Goal: Browse casually: Explore the website without a specific task or goal

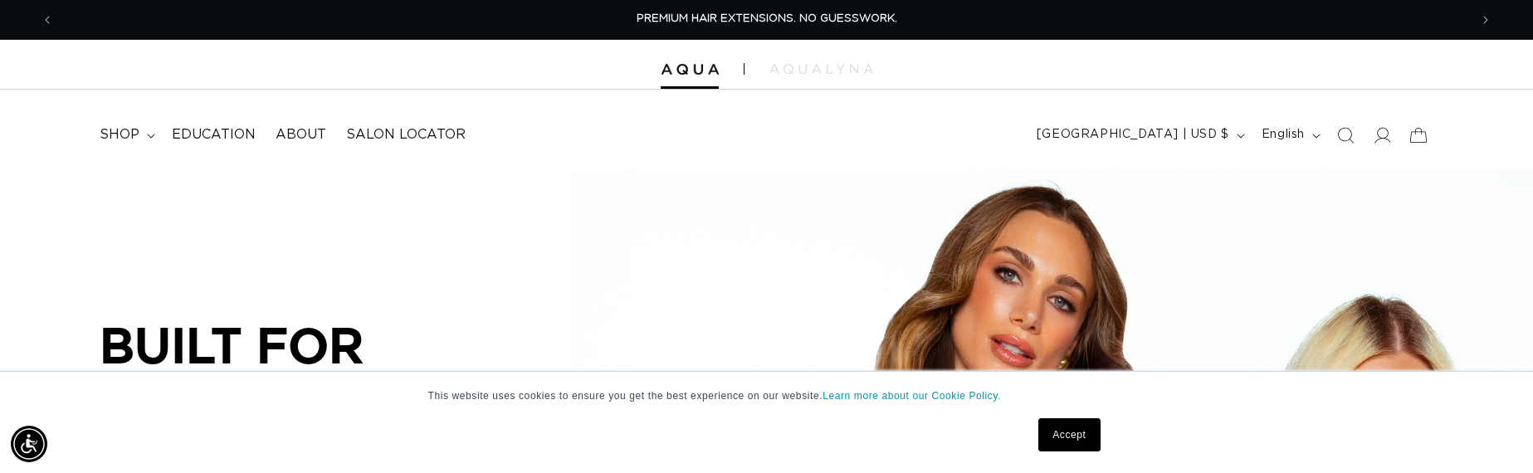
click at [1058, 432] on link "Accept" at bounding box center [1068, 434] width 61 height 33
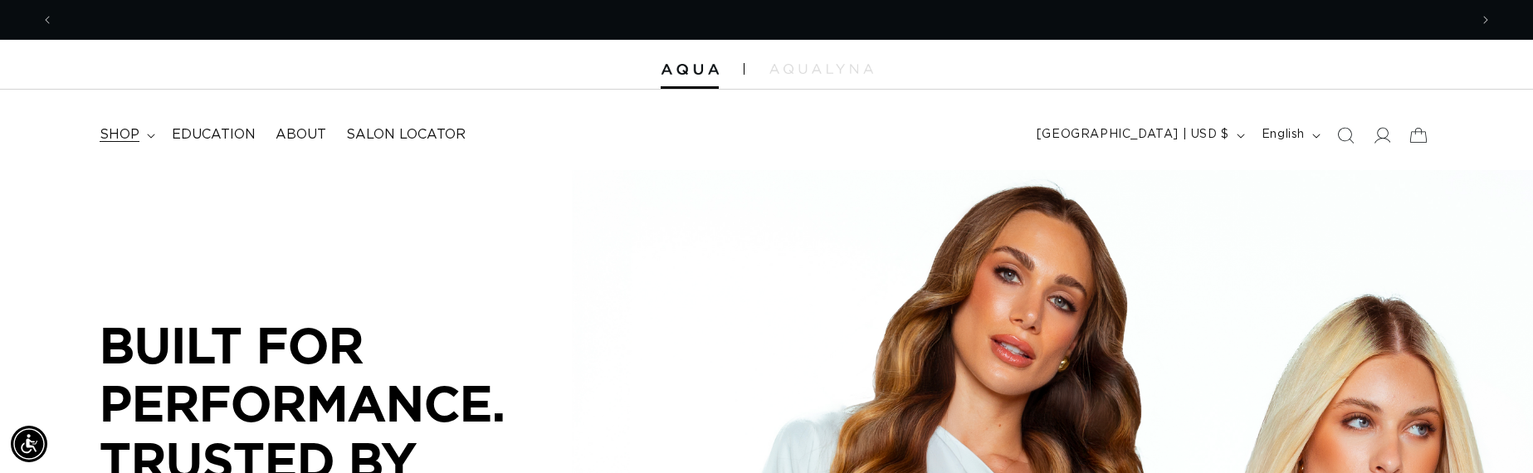
scroll to position [0, 1415]
click at [140, 134] on summary "shop" at bounding box center [126, 134] width 72 height 37
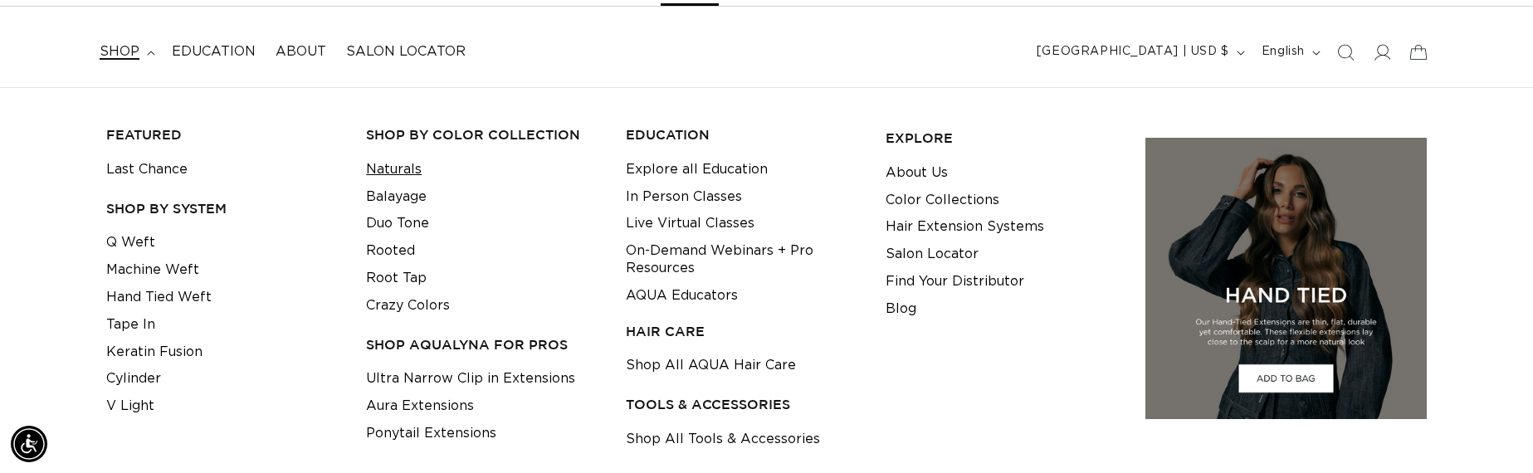
click at [409, 170] on link "Naturals" at bounding box center [394, 169] width 56 height 27
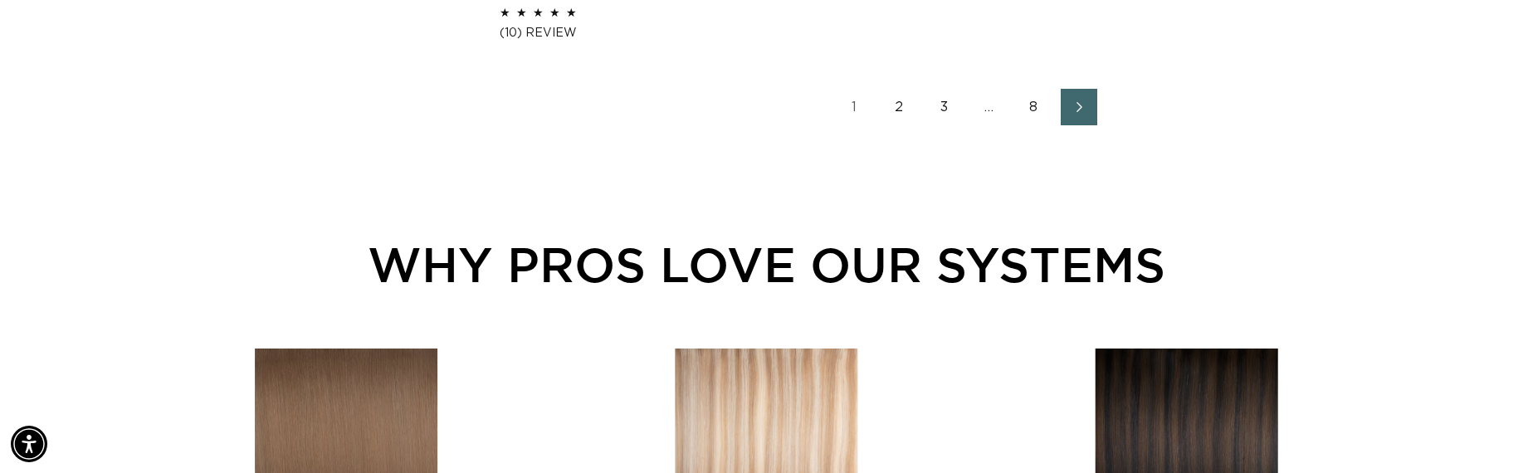
scroll to position [2888, 0]
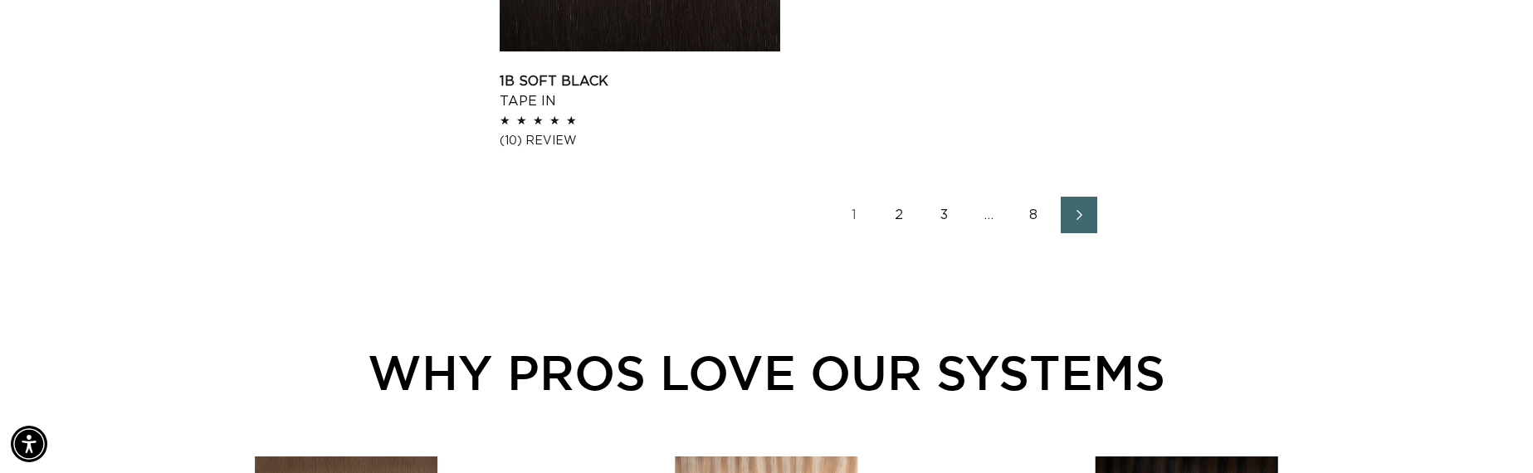
click at [904, 220] on link "2" at bounding box center [899, 215] width 37 height 37
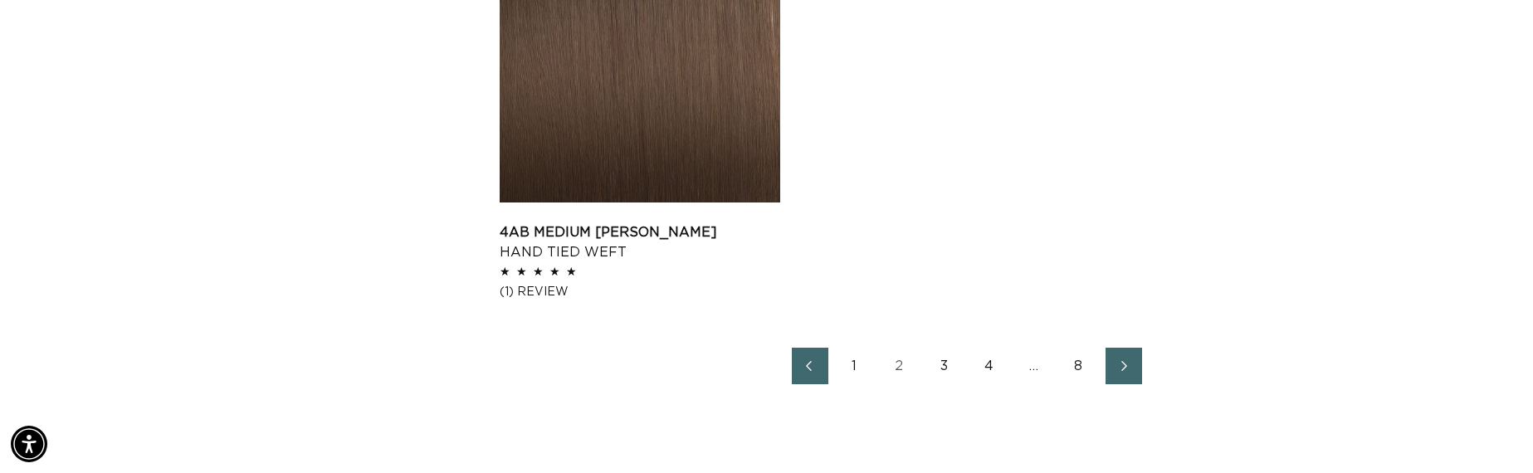
scroll to position [2738, 0]
click at [943, 360] on link "3" at bounding box center [944, 365] width 37 height 37
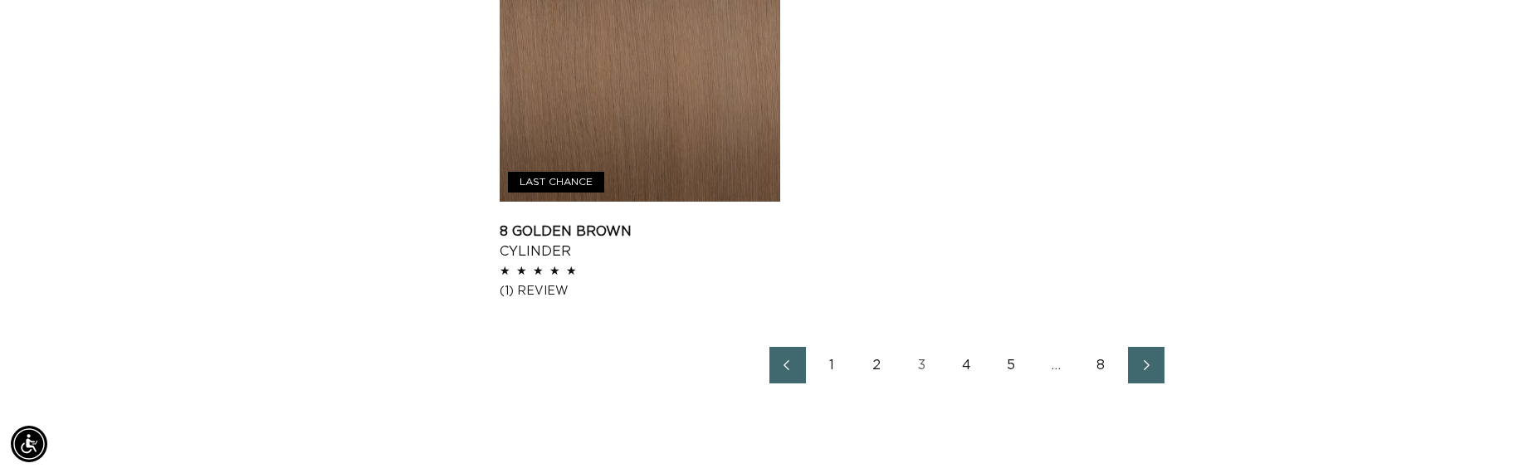
scroll to position [0, 2829]
click at [966, 362] on link "4" at bounding box center [966, 365] width 37 height 37
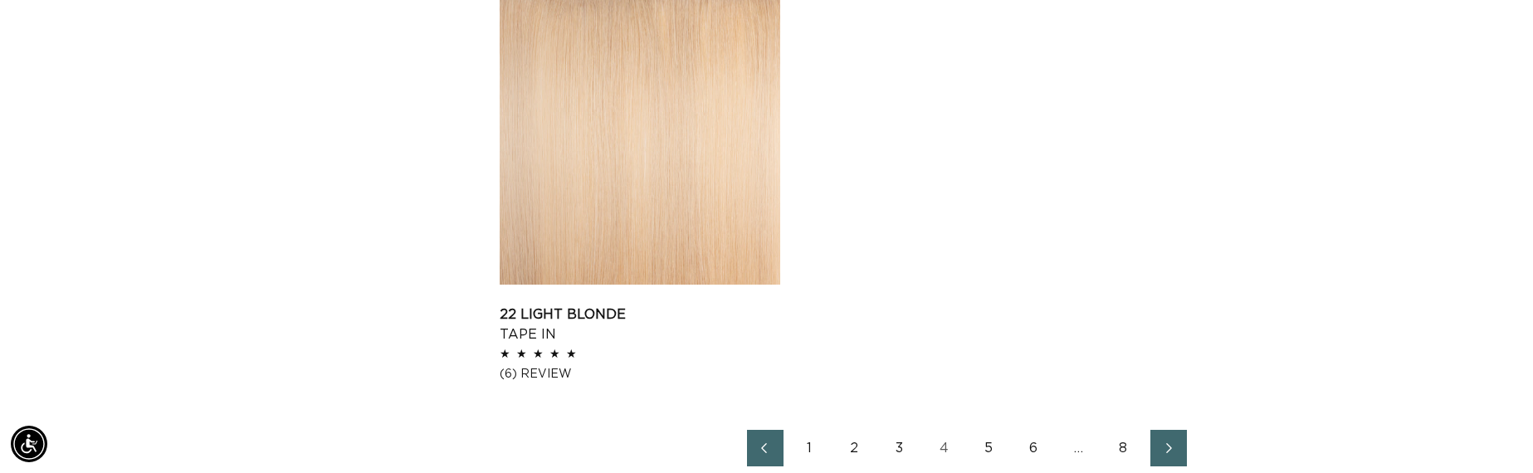
scroll to position [0, 2829]
click at [992, 446] on link "5" at bounding box center [989, 448] width 37 height 37
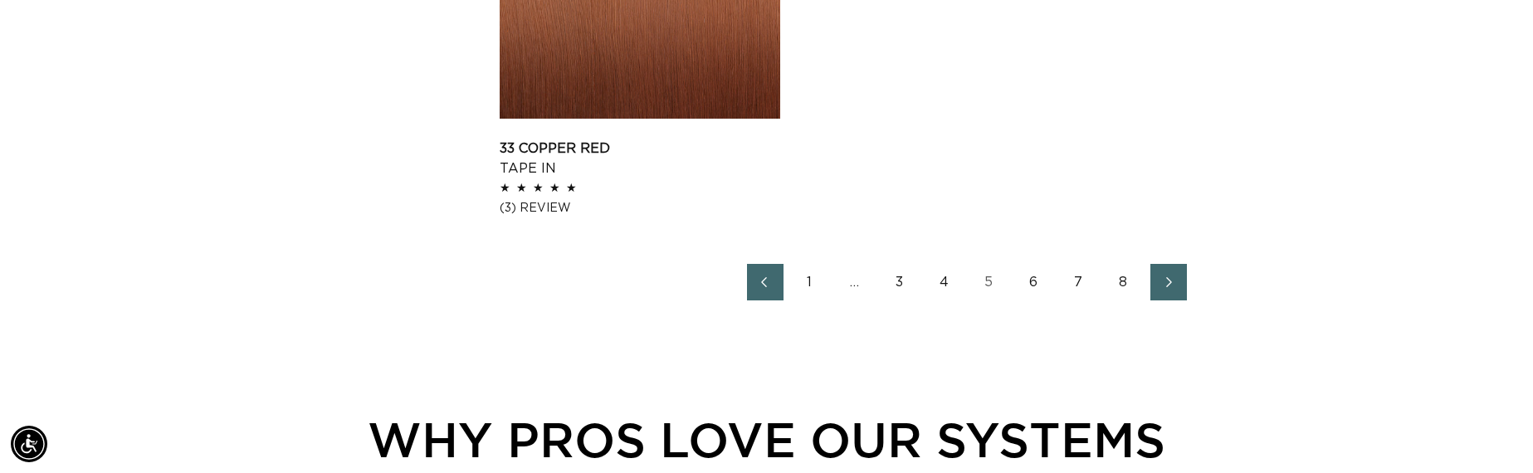
scroll to position [0, 2829]
click at [1031, 285] on link "6" at bounding box center [1034, 282] width 37 height 37
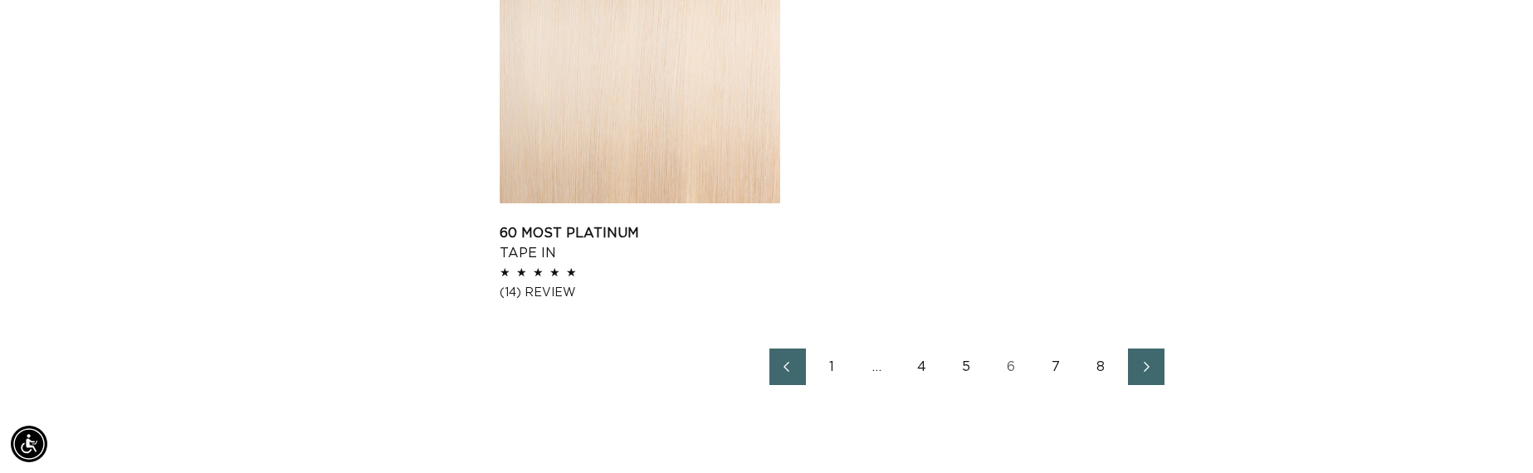
scroll to position [2738, 0]
click at [1054, 368] on link "7" at bounding box center [1056, 365] width 37 height 37
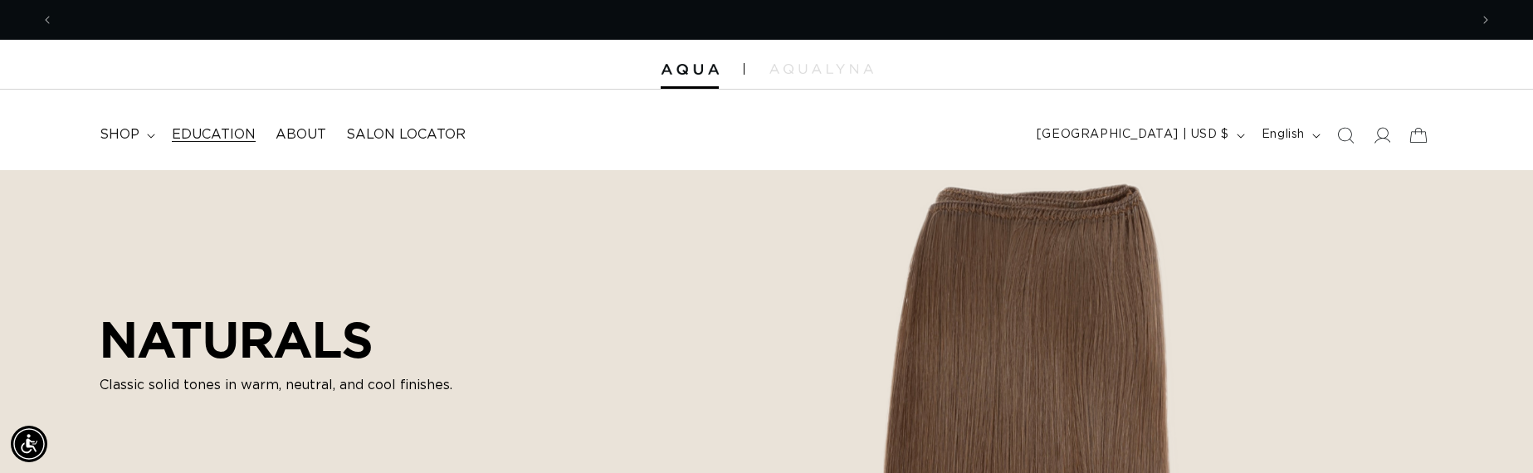
scroll to position [0, 2829]
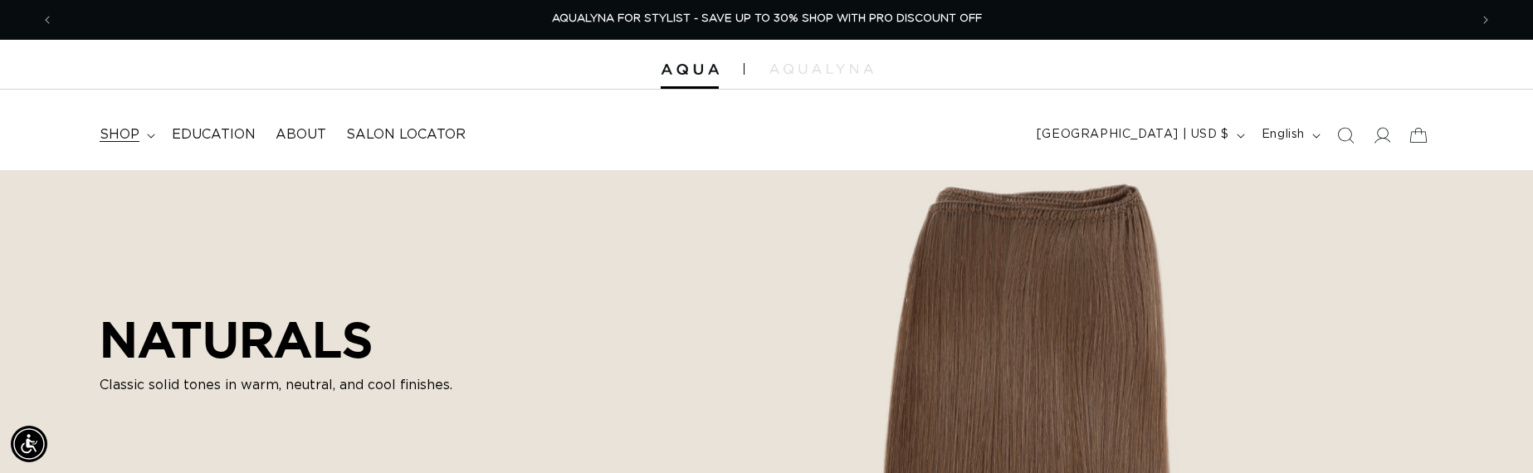
click at [140, 132] on summary "shop" at bounding box center [126, 134] width 72 height 37
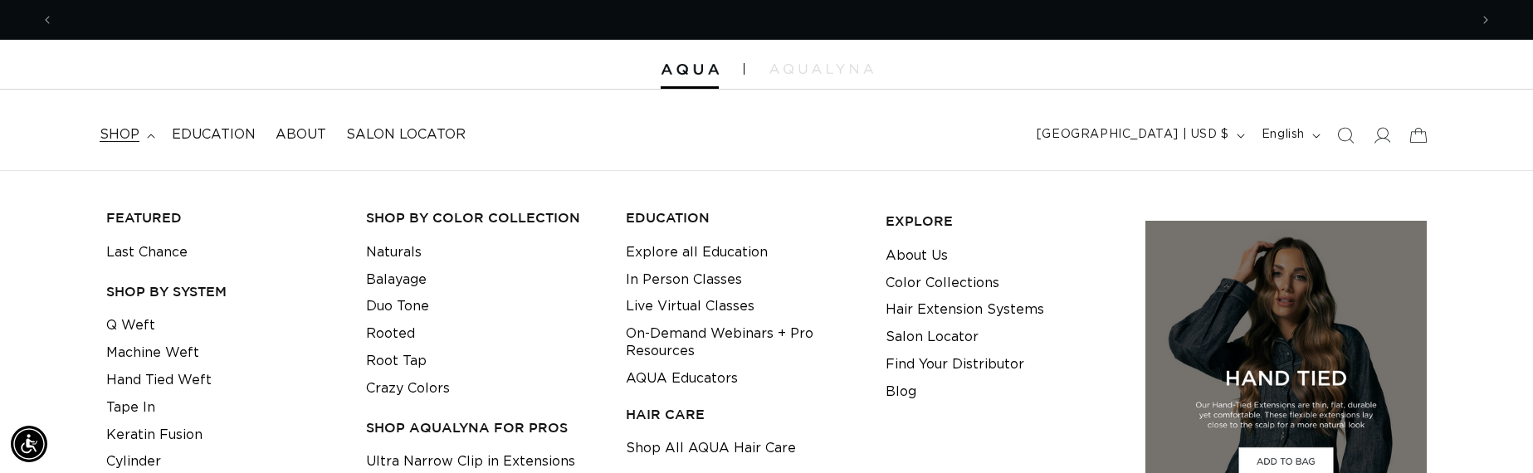
scroll to position [0, 0]
